Goal: Browse casually

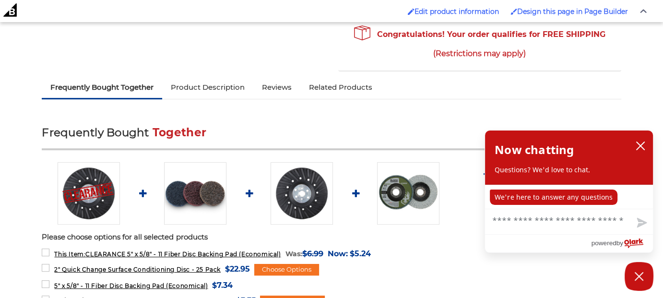
scroll to position [371, 0]
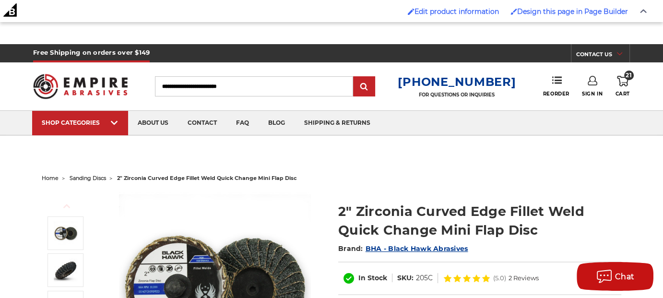
click at [82, 90] on img at bounding box center [80, 86] width 95 height 37
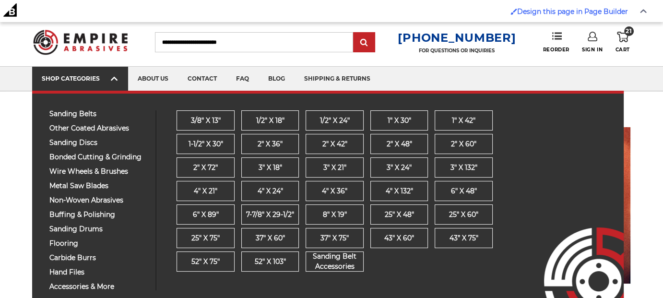
scroll to position [88, 0]
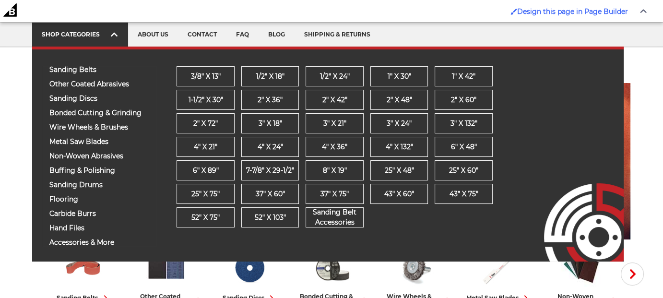
click at [114, 79] on div "sanding belts 3/8" x 13" 1/2" x 18" 1/2" x 24" 1" x 30" 1" x 42"" at bounding box center [99, 156] width 114 height 180
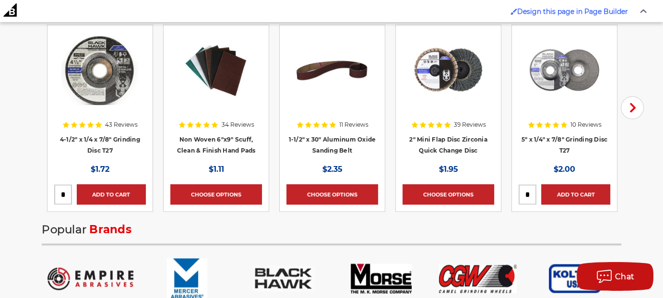
scroll to position [1604, 0]
